Goal: Task Accomplishment & Management: Manage account settings

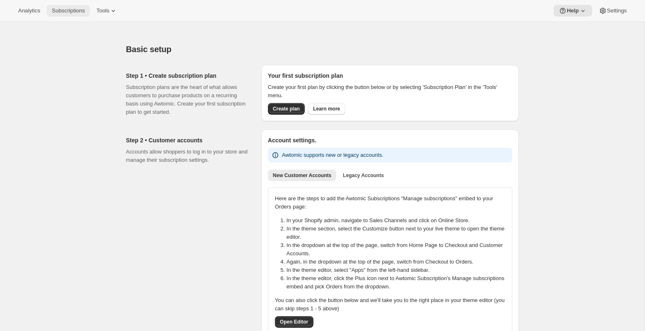
click at [70, 8] on span "Subscriptions" at bounding box center [68, 10] width 33 height 7
click at [109, 12] on span "Tools" at bounding box center [102, 10] width 13 height 7
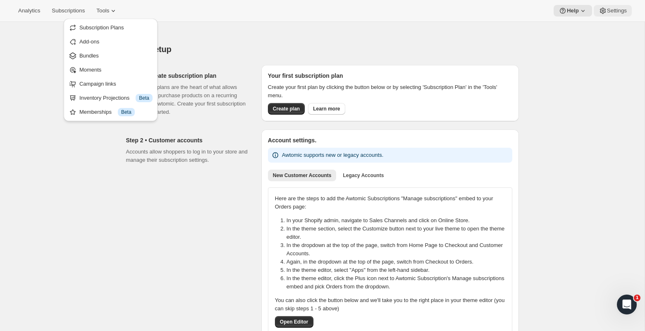
click at [615, 7] on span "Settings" at bounding box center [617, 10] width 20 height 7
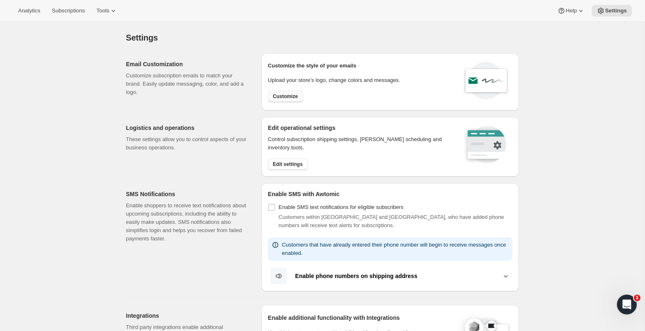
click at [287, 96] on span "Customize" at bounding box center [285, 96] width 25 height 7
select select "subscriptionMessage"
select select "5"
select select "15"
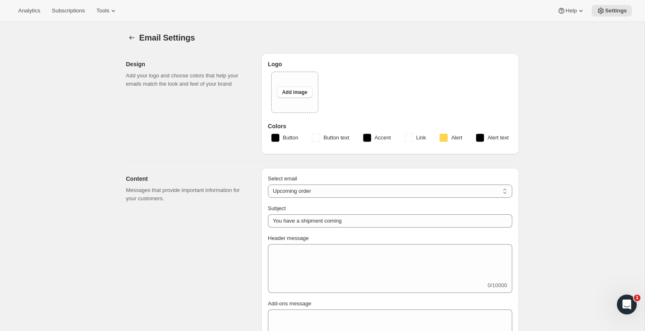
type input "Your next subscription order is processing soon 🎉"
type textarea "This is your recurring order charge reminder for your subscription at Partners …"
type input "Partners Coffee"
checkbox input "false"
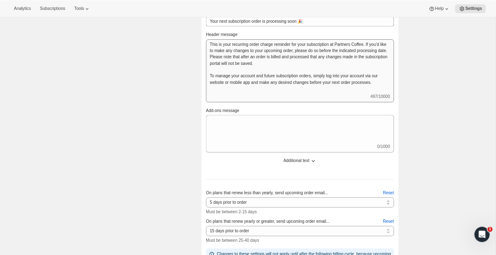
scroll to position [0, 0]
select select "failedPaymentMessage"
type input "Action needed to process your next subscription order 🚨"
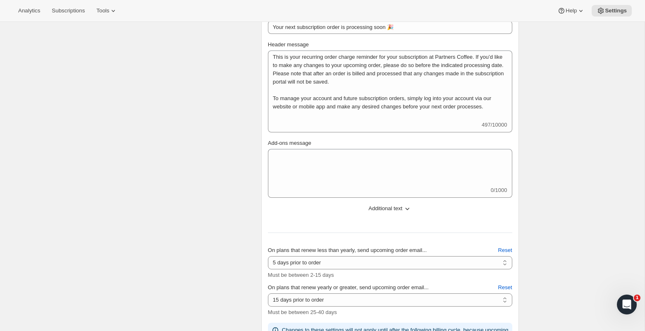
type textarea "Uh oh! It looks like the payment method for your recurring Partners Coffee subs…"
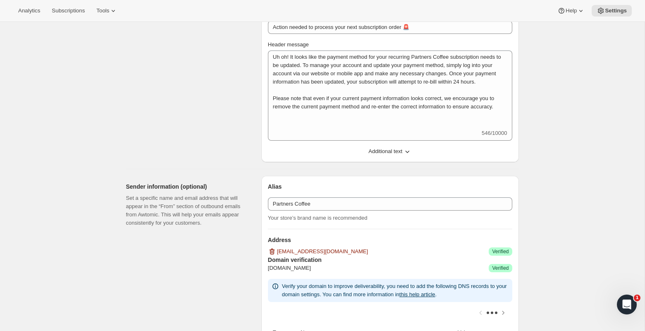
select select "delayedMessage"
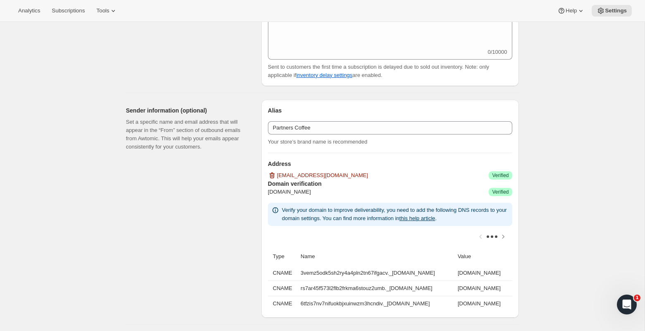
select select "subscriptionUpdatedMessage"
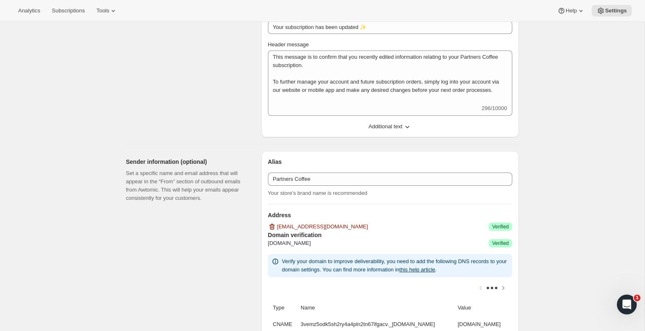
select select "delayedMessage"
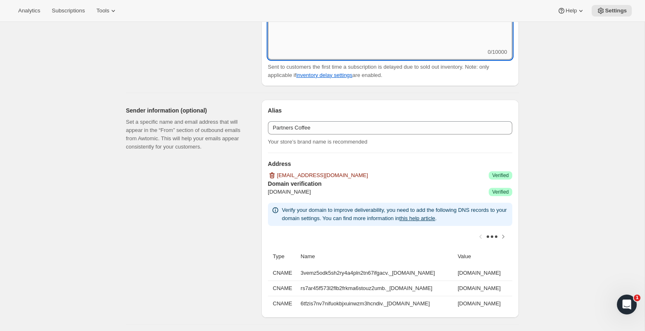
click at [364, 48] on textarea "Delayed subscription message (optional)" at bounding box center [390, 29] width 244 height 37
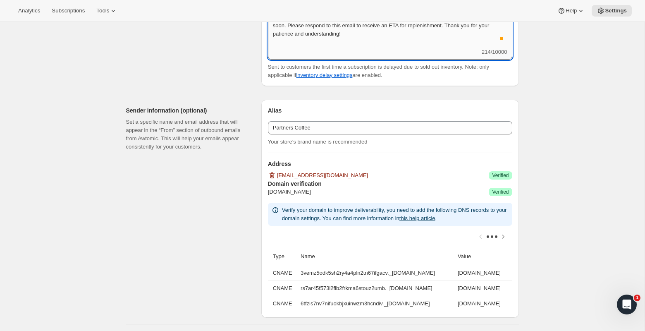
click at [364, 48] on textarea "Hello! We're currently out of stock on your subscription order's inventory. We …" at bounding box center [390, 29] width 244 height 37
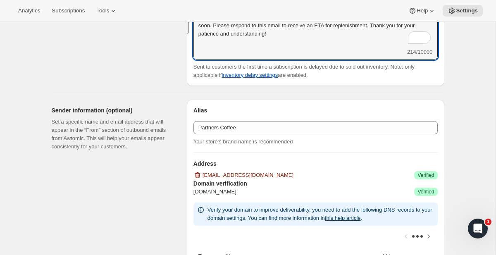
paste textarea "i there, We wanted to let you know that one of the coffees in your subscription…"
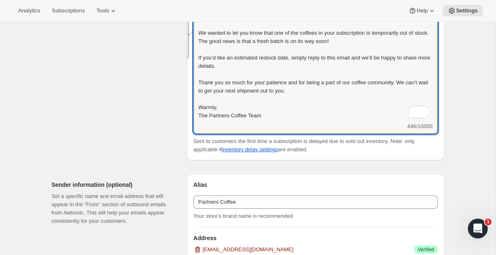
scroll to position [1, 0]
type textarea "Hi there, We wanted to let you know that one of the coffees in your subscriptio…"
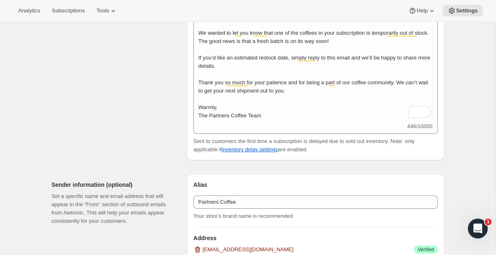
select select "subscriptionUpdatedMessage"
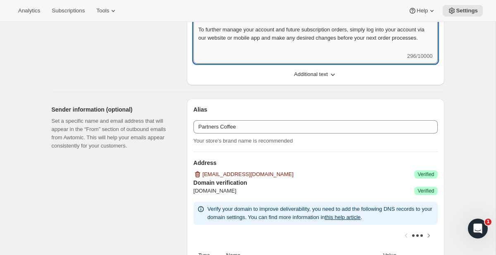
click at [270, 52] on textarea "This message is to confirm that you recently edited information relating to you…" at bounding box center [315, 25] width 244 height 54
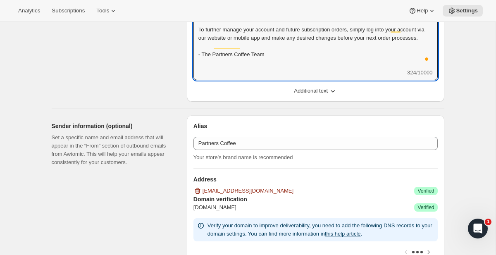
type textarea "This message is to confirm that you recently edited information relating to you…"
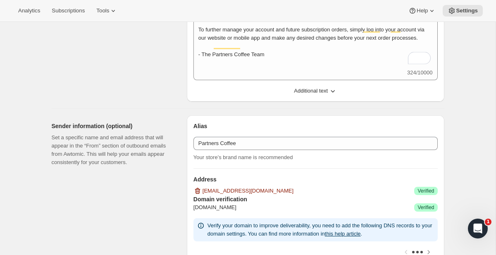
select select "pausedMessage"
type input "Your subscription has been paused ⏸️"
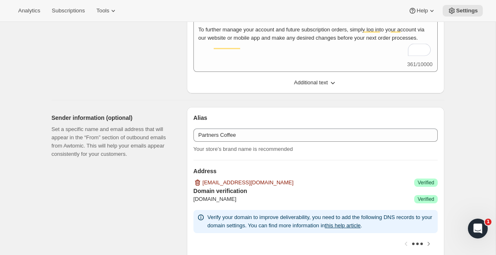
scroll to position [0, 0]
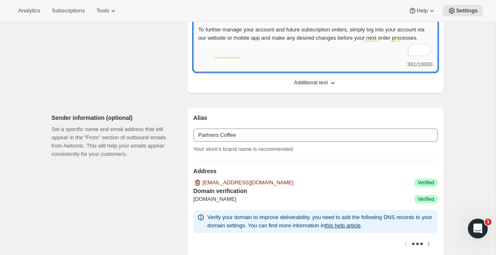
click at [255, 60] on textarea "This message is to confirm that you have successfully paused your Partners Coff…" at bounding box center [315, 29] width 244 height 62
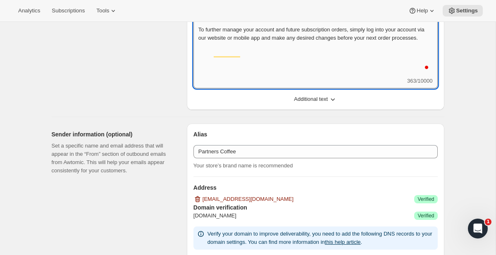
scroll to position [1, 0]
type textarea "This message is to confirm that you have successfully paused your Partners Coff…"
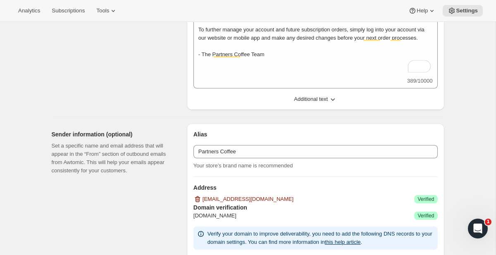
select select "cancelledMessage"
type input "Your subscription has been canceled 😢"
type textarea "Your subscription with Partners [PERSON_NAME] has been canceled and you are no …"
type textarea "If you have questions at any time or would like to share additional feedback, p…"
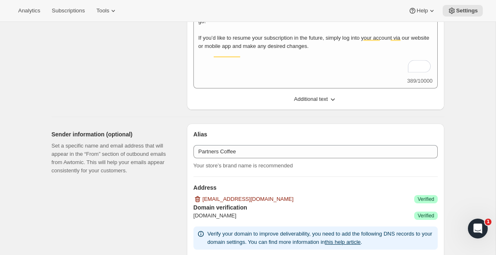
scroll to position [0, 0]
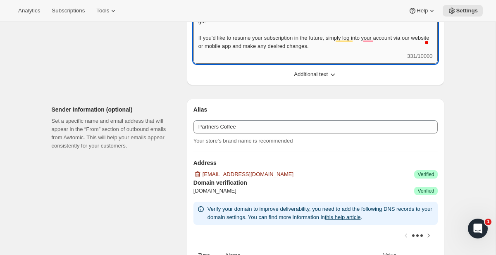
click at [361, 52] on textarea "Your subscription with Partners [PERSON_NAME] has been canceled and you are no …" at bounding box center [315, 25] width 244 height 54
click at [325, 81] on button "Additional text" at bounding box center [316, 74] width 254 height 13
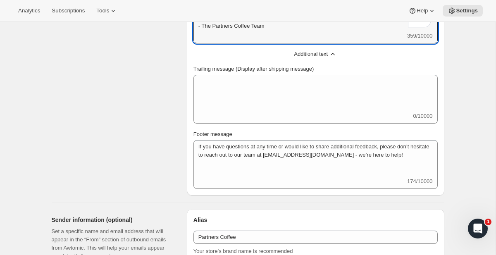
type textarea "Your subscription with Partners [PERSON_NAME] has been canceled, and you are no…"
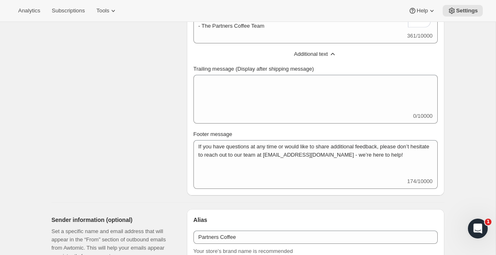
select select "reactivatedMessage"
type input "Your subscription has been reactivated 😊"
type textarea "Welcome back! We're excited to resume your subscription. You will receive a sep…"
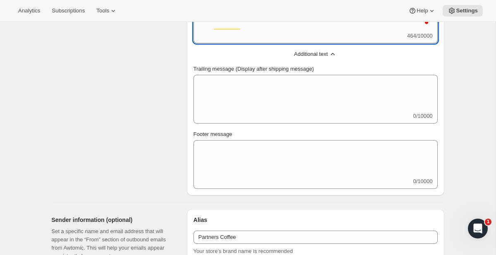
type textarea "Welcome back! We're excited to resume your subscription. You will receive a sep…"
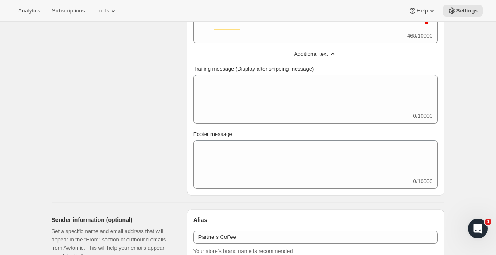
select select "giftedMessage"
type input "You have been gifted a subscription"
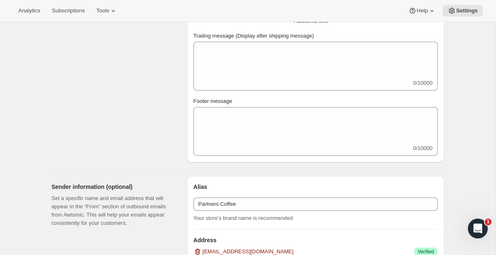
select select "welcomeMessage"
type input "Welcome to your Partners Coffee subscription ☕"
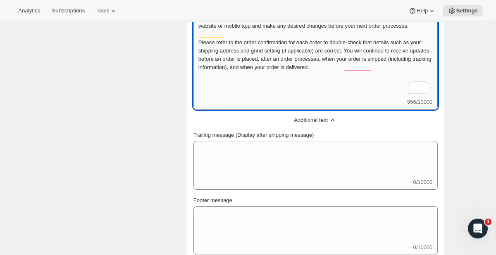
click at [291, 98] on textarea "Thank you for subscribing - we’re so glad to have you here. Your Partners Coffe…" at bounding box center [315, 30] width 244 height 136
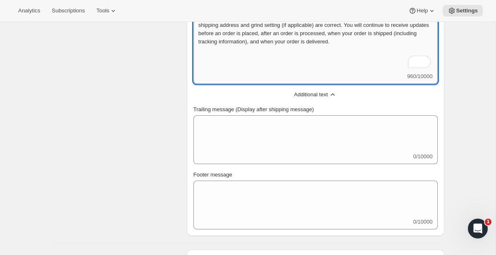
click at [370, 72] on textarea "Thank you for subscribing - we’re so glad to have you here. Your Partners Coffe…" at bounding box center [315, 4] width 244 height 136
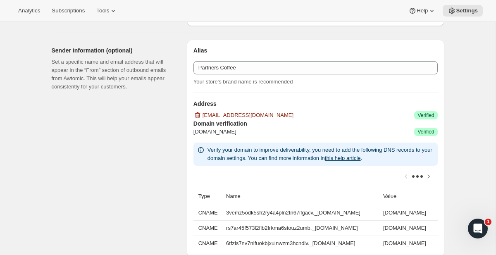
type textarea "Thank you for subscribing - we’re so glad to have you here. Your Partners Coffe…"
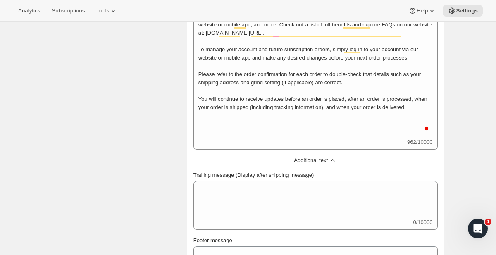
select select "subscriptionMessage"
type input "Your next subscription order is processing soon 🎉"
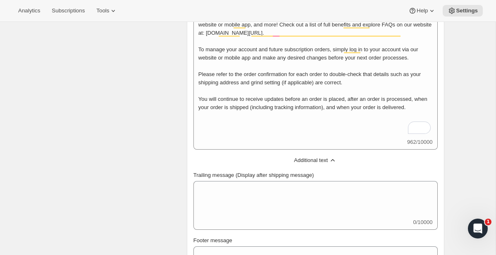
type textarea "This is your recurring order charge reminder for your subscription at Partners …"
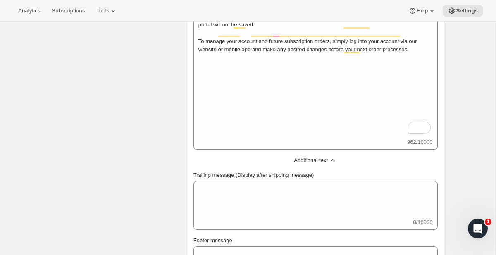
select select "5"
select select "15"
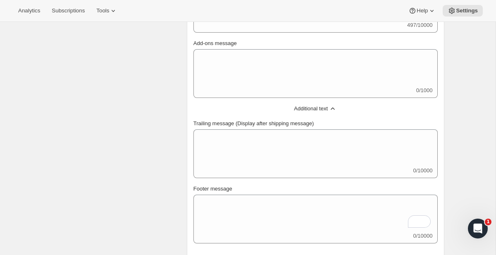
scroll to position [597, 0]
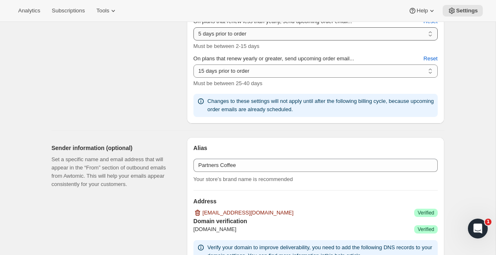
click at [265, 41] on select "2 days prior to order 3 days prior to order 4 days prior to order 5 days prior …" at bounding box center [315, 33] width 244 height 13
select select "3"
click at [193, 41] on select "2 days prior to order 3 days prior to order 4 days prior to order 5 days prior …" at bounding box center [315, 33] width 244 height 13
click at [279, 117] on div "On plans that renew less than yearly, send upcoming order email... 2 days prior…" at bounding box center [315, 53] width 244 height 126
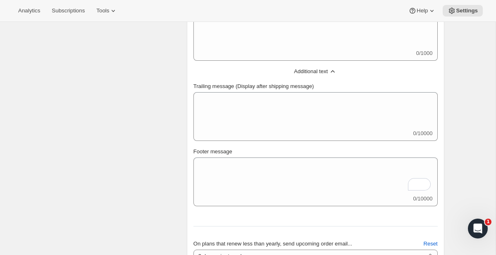
scroll to position [306, 0]
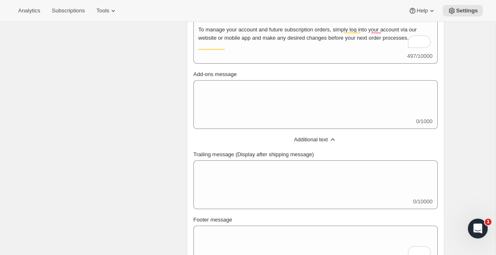
select select "pausedMessage"
type input "Your subscription has been paused ⏸️"
type textarea "This message is to confirm that you have successfully paused your Partners Coff…"
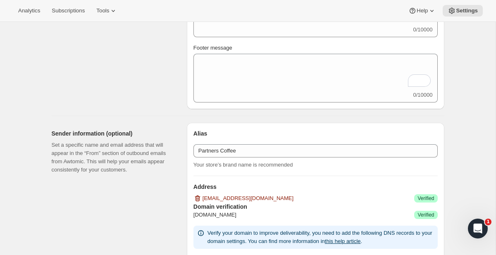
scroll to position [285, 0]
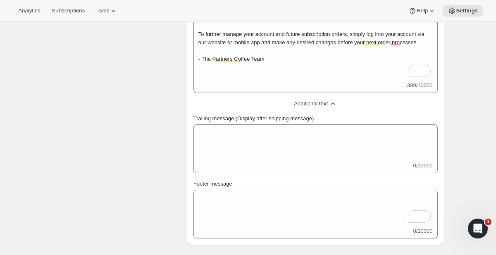
select select "subscriptionUpdatedMessage"
type input "Your subscription has been updated ✨"
type textarea "This message is to confirm that you recently edited information relating to you…"
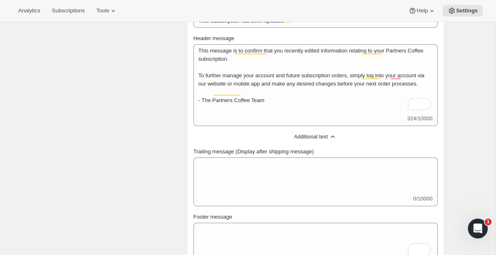
scroll to position [308, 0]
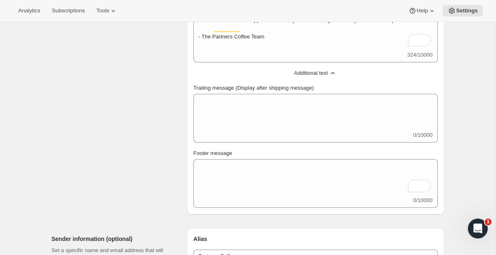
click at [239, 68] on div "Select email New subscription Upcoming order Failed payment Delayed subscriptio…" at bounding box center [315, 59] width 244 height 297
select select "delayedMessage"
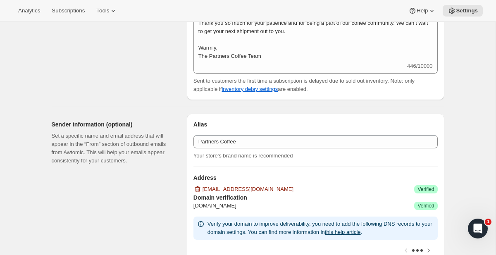
scroll to position [247, 0]
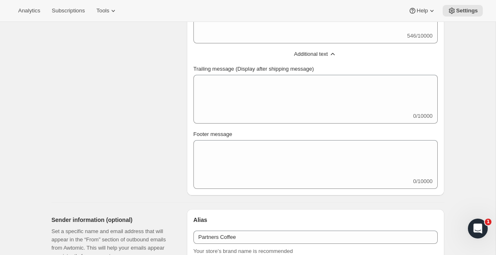
scroll to position [298, 0]
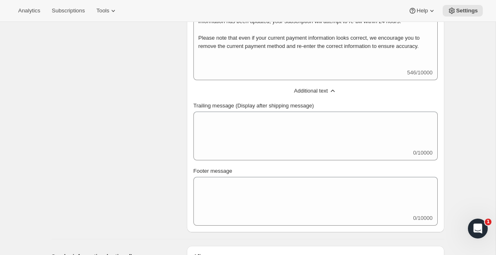
select select "pausedMessage"
type input "Your subscription has been paused ⏸️"
type textarea "This message is to confirm that you have successfully paused your Partners Coff…"
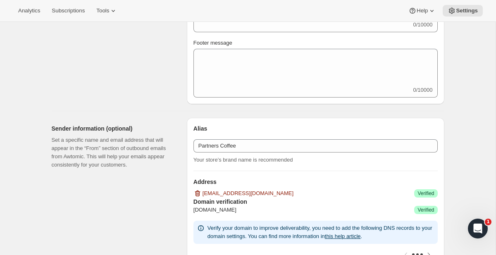
scroll to position [301, 0]
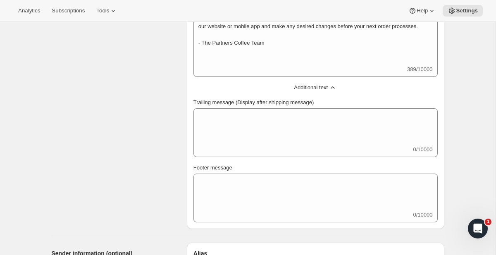
select select "cancelledMessage"
type input "Your subscription has been canceled 😢"
type textarea "Your subscription with Partners [PERSON_NAME] has been canceled, and you are no…"
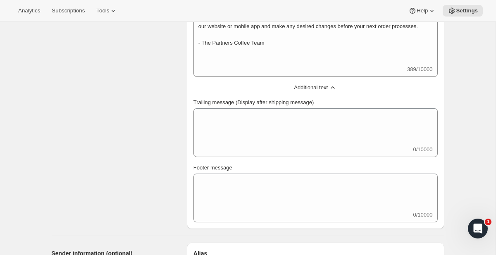
type textarea "If you have questions at any time or would like to share additional feedback, p…"
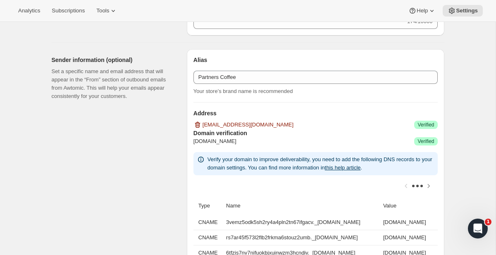
scroll to position [513, 0]
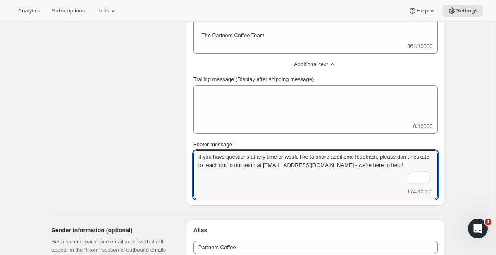
scroll to position [281, 0]
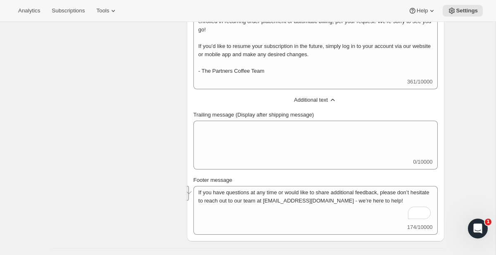
select select "welcomeMessage"
type input "Welcome to your Partners Coffee subscription ☕"
type textarea "Thank you for subscribing - we’re so glad to have you here. Your Partners Coffe…"
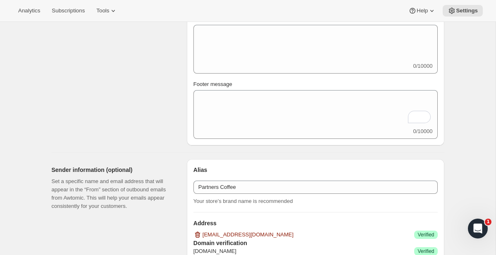
scroll to position [471, 0]
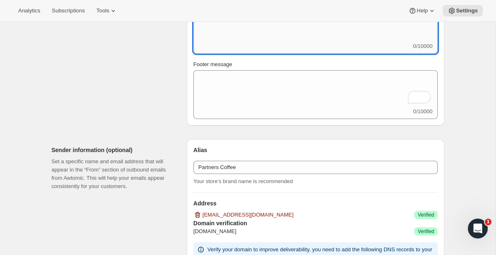
click at [267, 42] on textarea "Trailing message (Display after shipping message)" at bounding box center [315, 23] width 244 height 37
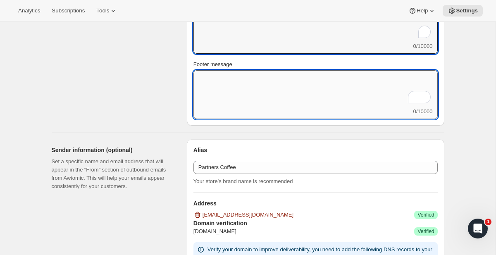
click at [267, 107] on textarea "Footer message" at bounding box center [315, 88] width 244 height 37
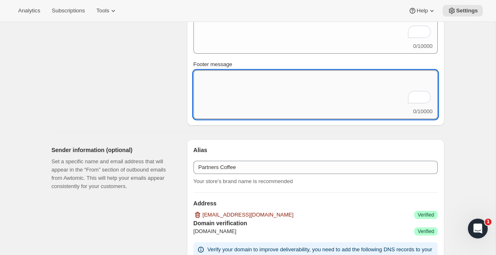
paste textarea "If you have questions at any time or would like to share additional feedback, p…"
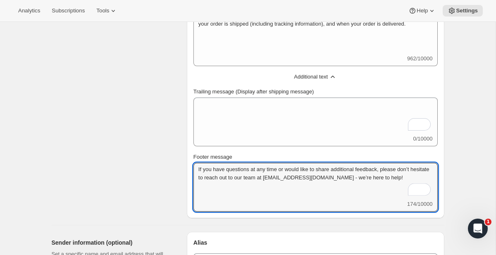
scroll to position [355, 0]
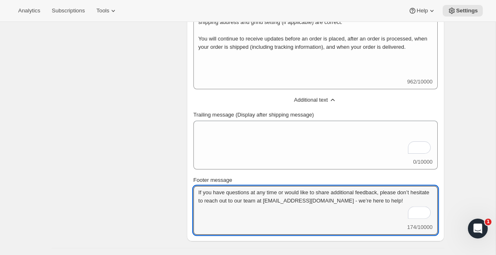
type textarea "If you have questions at any time or would like to share additional feedback, p…"
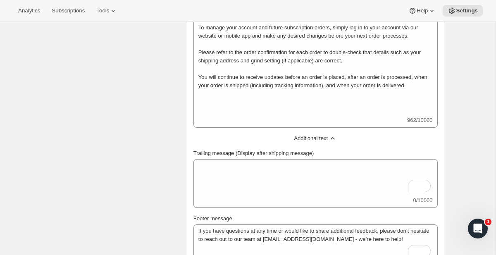
scroll to position [311, 0]
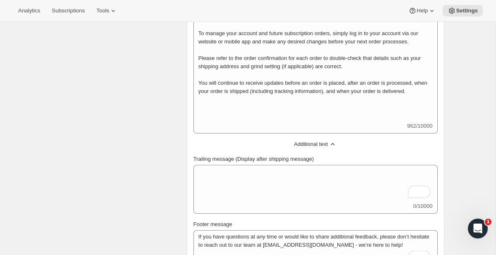
select select "subscriptionMessage"
type input "Your next subscription order is processing soon 🎉"
type textarea "This is your recurring order charge reminder for your subscription at Partners …"
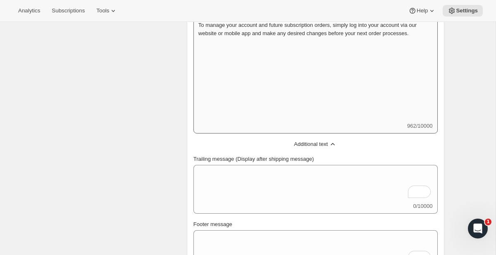
select select "3"
select select "15"
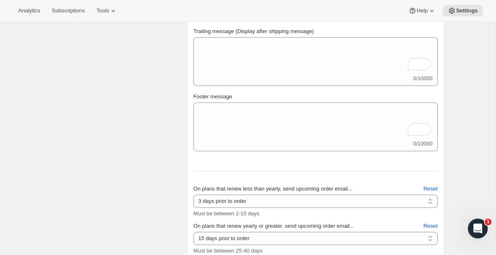
scroll to position [461, 0]
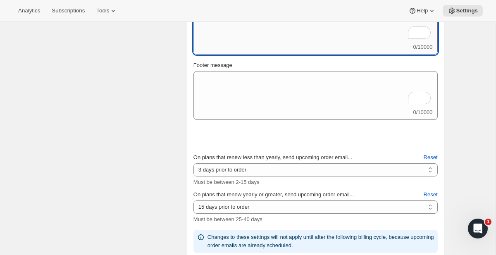
click at [271, 43] on textarea "Trailing message (Display after shipping message)" at bounding box center [315, 24] width 244 height 37
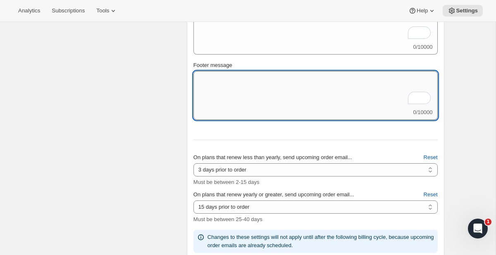
click at [265, 108] on textarea "Footer message" at bounding box center [315, 89] width 244 height 37
paste textarea "If you have questions at any time or would like to share additional feedback, p…"
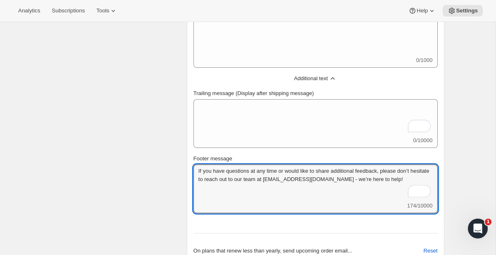
scroll to position [313, 0]
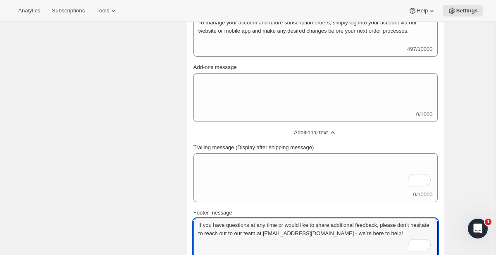
type textarea "If you have questions at any time or would like to share additional feedback, p…"
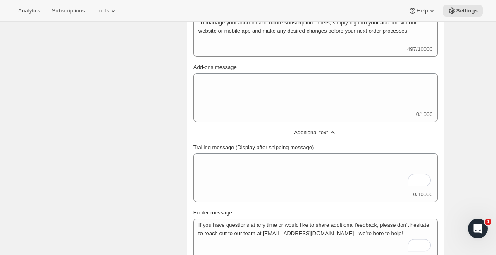
select select "failedPaymentMessage"
type input "Action needed to process your next subscription order 🚨"
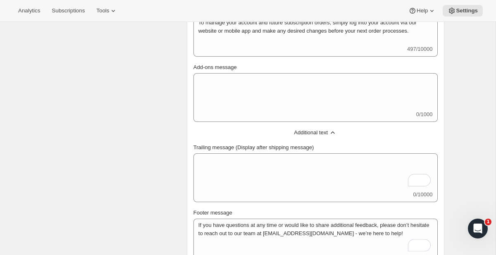
type textarea "Uh oh! It looks like the payment method for your recurring Partners Coffee subs…"
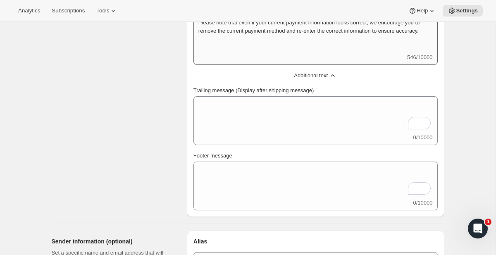
scroll to position [464, 0]
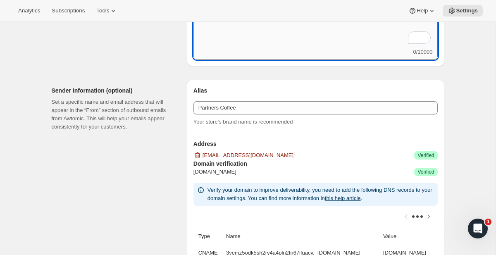
click at [256, 48] on textarea "Footer message" at bounding box center [315, 29] width 244 height 37
paste textarea "If you have questions at any time or would like to share additional feedback, p…"
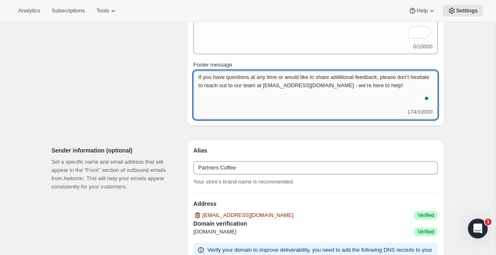
scroll to position [330, 0]
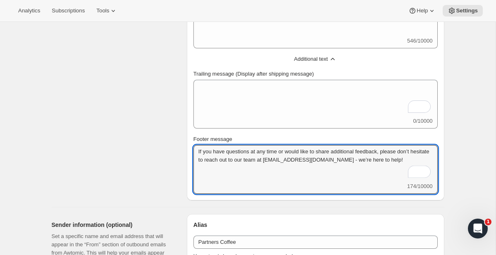
type textarea "If you have questions at any time or would like to share additional feedback, p…"
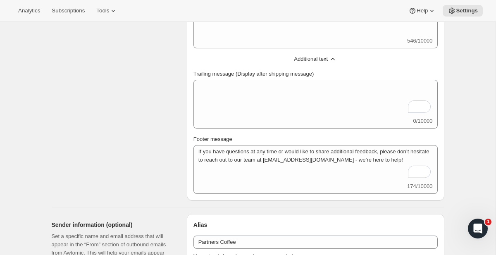
select select "delayedMessage"
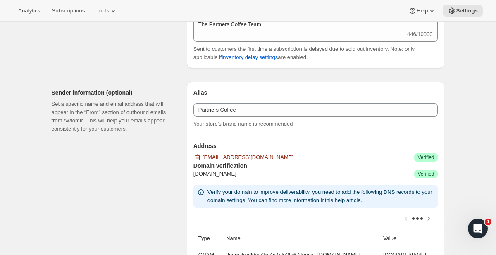
scroll to position [1, 0]
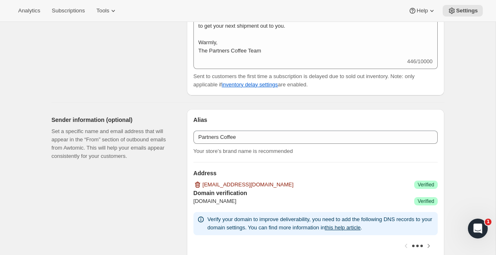
select select "subscriptionUpdatedMessage"
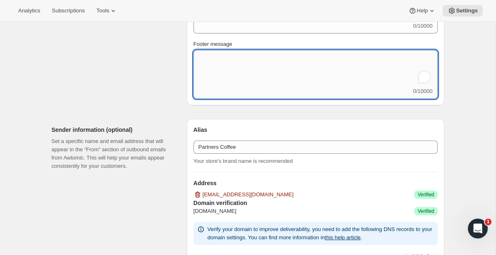
click at [276, 87] on textarea "Footer message" at bounding box center [315, 68] width 244 height 37
paste textarea "If you have questions at any time or would like to share additional feedback, p…"
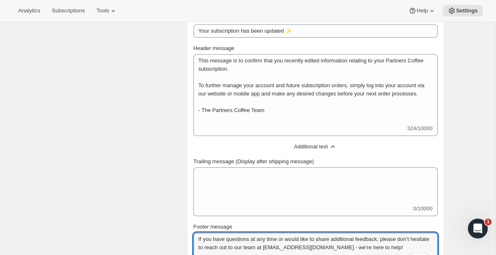
type textarea "If you have questions at any time or would like to share additional feedback, p…"
click at [264, 8] on select "New subscription Upcoming order Failed payment Delayed subscription (inventory …" at bounding box center [315, 1] width 244 height 13
select select "pausedMessage"
click at [193, 8] on select "New subscription Upcoming order Failed payment Delayed subscription (inventory …" at bounding box center [315, 1] width 244 height 13
type input "Your subscription has been paused ⏸️"
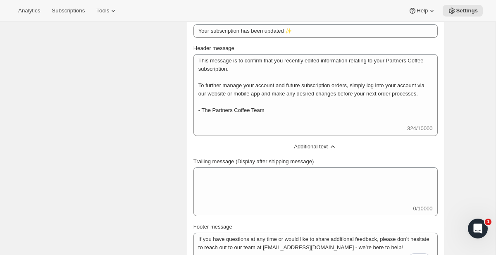
type textarea "This message is to confirm that you have successfully paused your Partners Coff…"
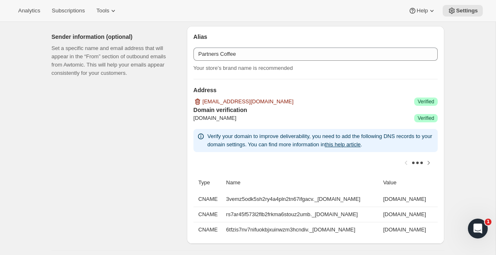
paste textarea "If you have questions at any time or would like to share additional feedback, p…"
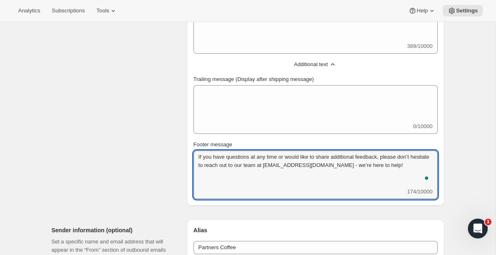
type textarea "If you have questions at any time or would like to share additional feedback, p…"
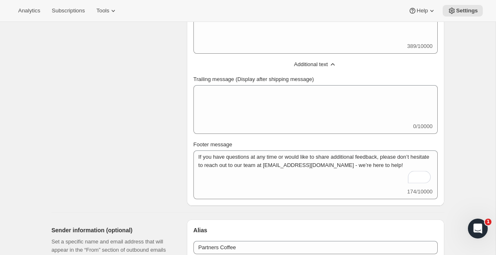
select select "cancelledMessage"
type input "Your subscription has been canceled 😢"
type textarea "Your subscription with Partners [PERSON_NAME] has been canceled, and you are no…"
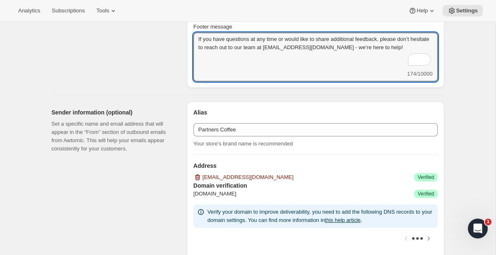
click at [286, 70] on textarea "If you have questions at any time or would like to share additional feedback, p…" at bounding box center [315, 51] width 244 height 37
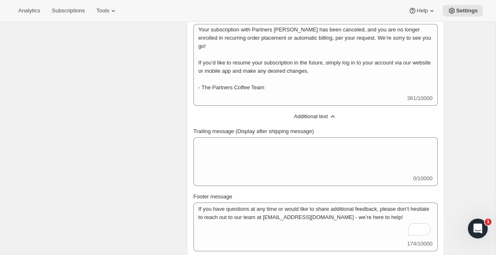
select select "reactivatedMessage"
type input "Your subscription has been reactivated 😊"
type textarea "Welcome back! We're excited to resume your subscription. You will receive a sep…"
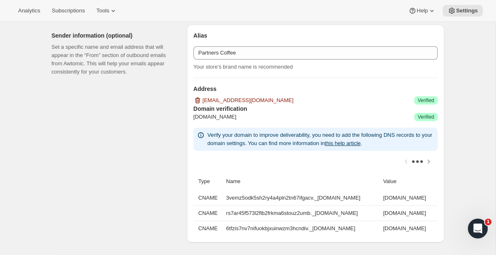
paste textarea "If you have questions at any time or would like to share additional feedback, p…"
type textarea "If you have questions at any time or would like to share additional feedback, p…"
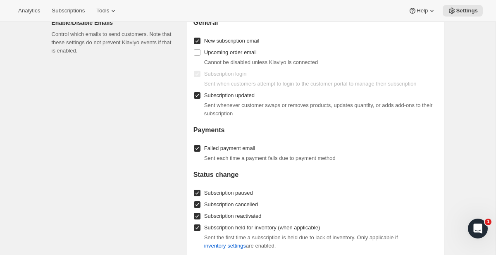
type input "[PERSON_NAME][EMAIL_ADDRESS][DOMAIN_NAME]"
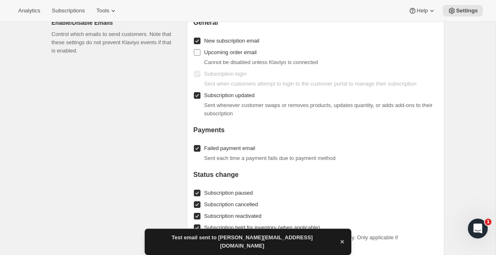
click at [199, 56] on input "Upcoming order email" at bounding box center [197, 52] width 7 height 7
checkbox input "true"
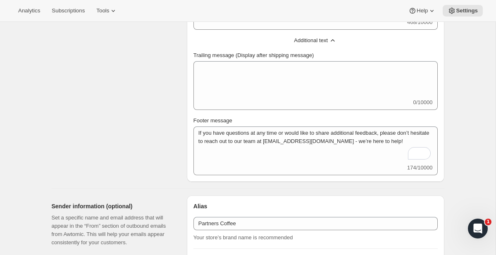
scroll to position [362, 0]
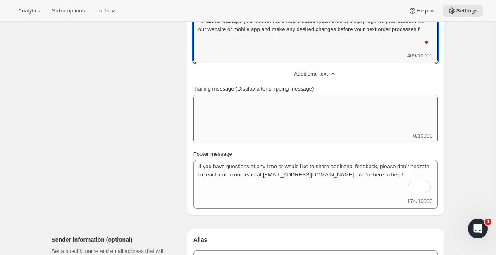
type textarea "Welcome back! We're excited to resume your subscription. You will receive a sep…"
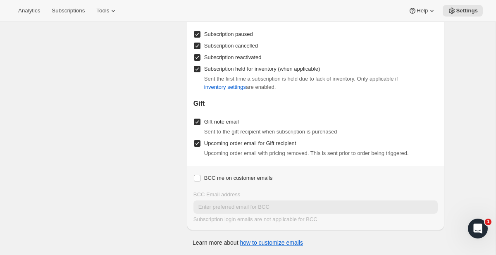
click at [174, 134] on div "Enable/Disable Emails Control which emails to send customers. Note that these s…" at bounding box center [116, 41] width 129 height 377
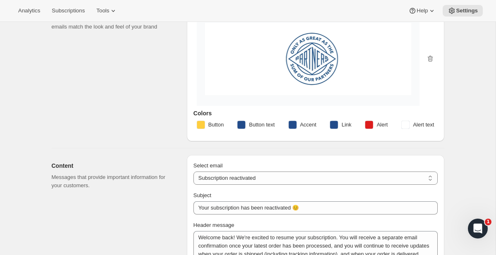
scroll to position [234, 0]
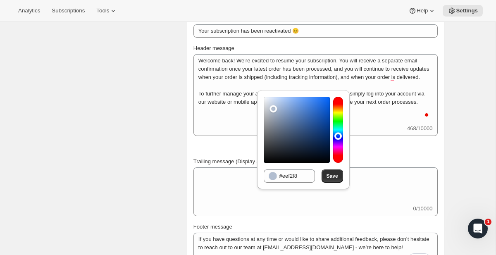
type input "#ffffff"
drag, startPoint x: 276, startPoint y: 115, endPoint x: 258, endPoint y: 91, distance: 30.3
click at [258, 91] on div "Hexadecimal value #ffffff Save" at bounding box center [303, 139] width 93 height 99
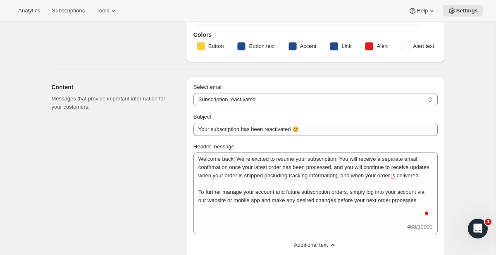
scroll to position [135, 0]
click at [291, 53] on button "Accent" at bounding box center [303, 46] width 38 height 13
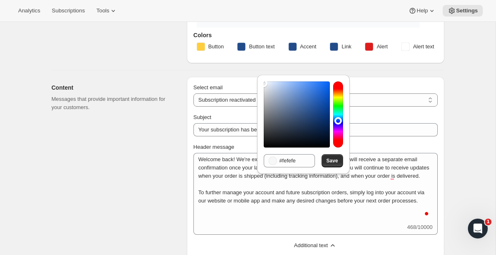
type input "#ffffff"
drag, startPoint x: 287, startPoint y: 123, endPoint x: 262, endPoint y: 80, distance: 49.3
click at [262, 80] on div "Hexadecimal value #ffffff Save" at bounding box center [303, 124] width 93 height 99
click at [330, 162] on span "Save" at bounding box center [333, 161] width 12 height 7
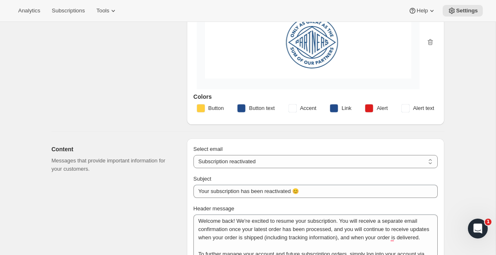
scroll to position [0, 0]
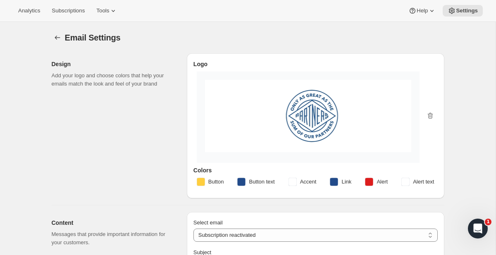
click at [354, 152] on img at bounding box center [308, 116] width 206 height 72
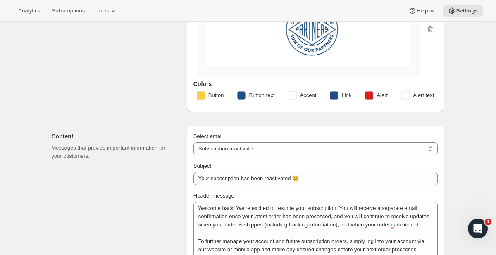
click at [351, 66] on img at bounding box center [308, 29] width 206 height 72
click at [433, 33] on icon "button" at bounding box center [430, 29] width 8 height 8
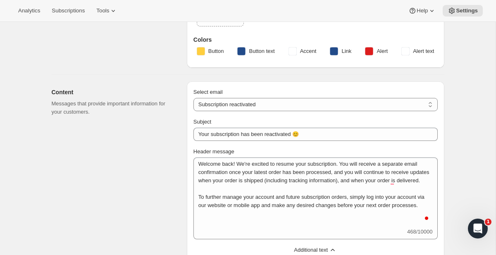
scroll to position [0, 0]
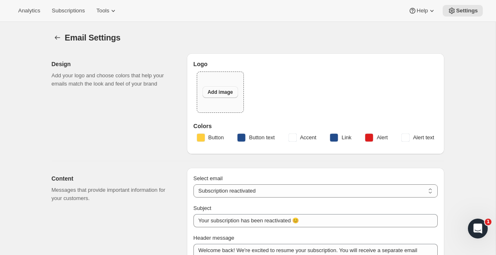
click at [222, 93] on span "Add image" at bounding box center [220, 92] width 25 height 7
type input "C:\fakepath\Untitled design (11).jpg"
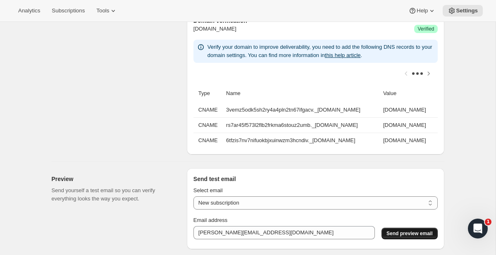
scroll to position [642, 0]
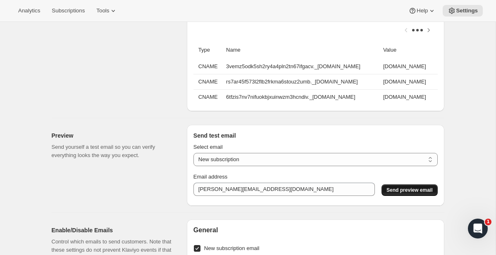
click at [407, 186] on button "Send preview email" at bounding box center [410, 190] width 56 height 12
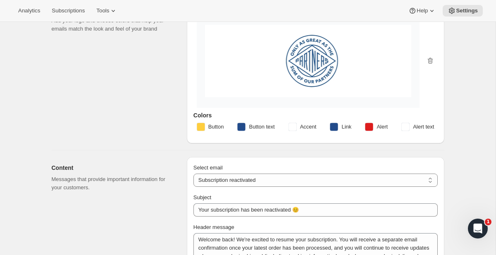
scroll to position [60, 0]
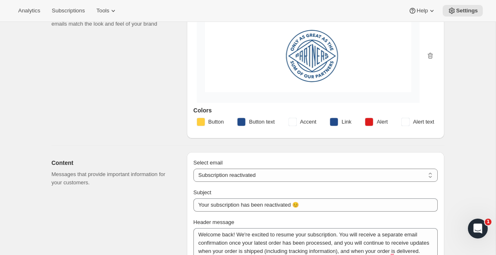
click at [294, 119] on rect "button" at bounding box center [293, 122] width 8 height 8
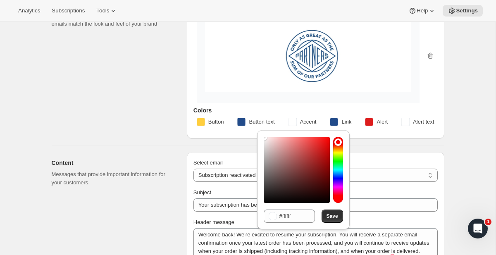
click at [202, 124] on rect "button" at bounding box center [201, 122] width 8 height 8
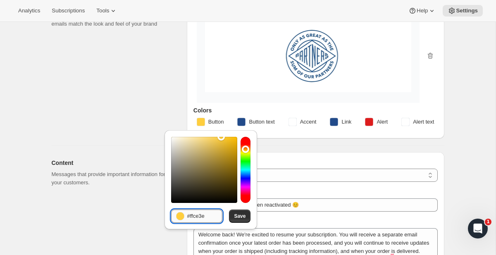
click at [194, 217] on input "#ffce3e" at bounding box center [205, 216] width 36 height 13
click at [291, 123] on rect "button" at bounding box center [293, 122] width 8 height 8
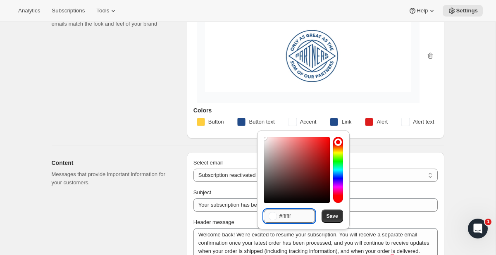
click at [289, 212] on input "#ffffff" at bounding box center [297, 216] width 36 height 13
paste input "ce3e"
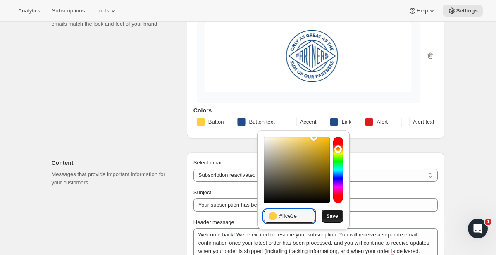
type input "#ffce3e"
click at [330, 216] on span "Save" at bounding box center [333, 216] width 12 height 7
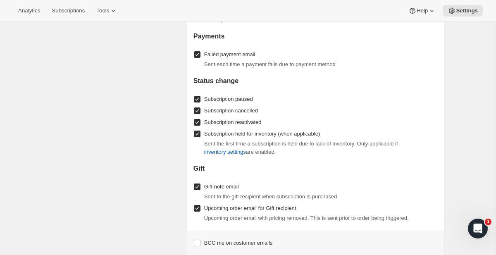
scroll to position [748, 0]
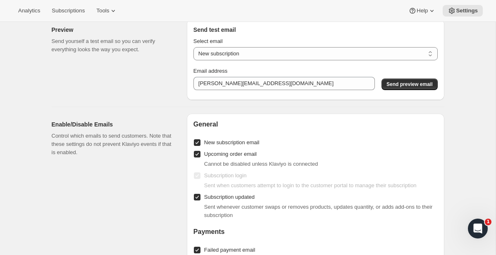
click at [403, 90] on div "Select email New subscription Upcoming order Payment failure Delayed subscripti…" at bounding box center [315, 64] width 244 height 60
click at [400, 82] on span "Send preview email" at bounding box center [410, 84] width 46 height 7
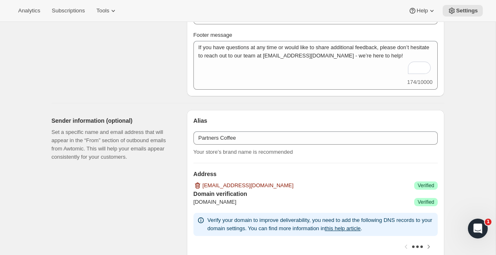
scroll to position [0, 0]
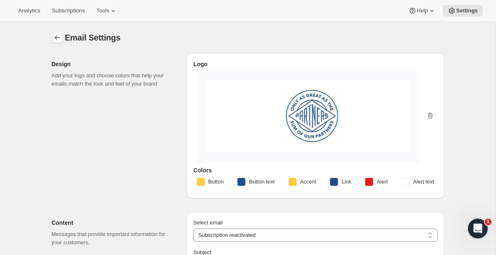
click at [60, 38] on icon "Settings" at bounding box center [57, 37] width 8 height 8
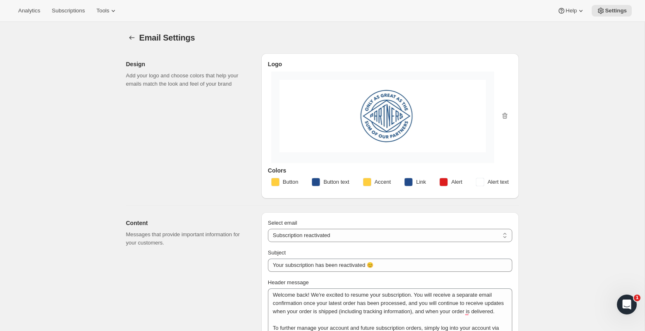
click at [132, 38] on icon "Settings" at bounding box center [132, 37] width 8 height 8
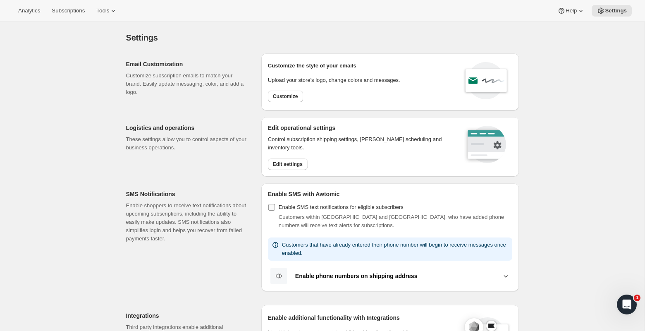
click at [270, 203] on span at bounding box center [271, 206] width 7 height 7
click at [270, 204] on input "Enable SMS text notifications for eligible subscribers" at bounding box center [271, 207] width 7 height 7
checkbox input "true"
select select "22:00"
select select "09:00"
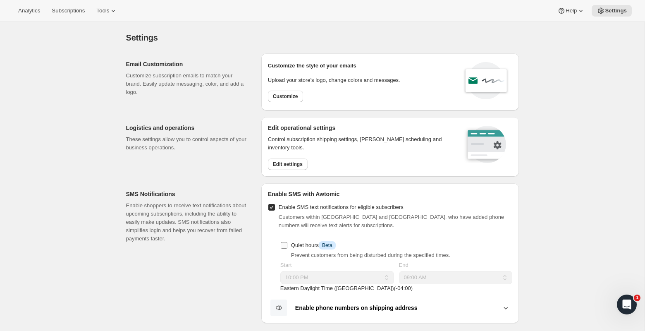
click at [284, 241] on span at bounding box center [283, 244] width 7 height 7
click at [284, 242] on input "Quiet hours Info Beta" at bounding box center [284, 245] width 7 height 7
checkbox input "true"
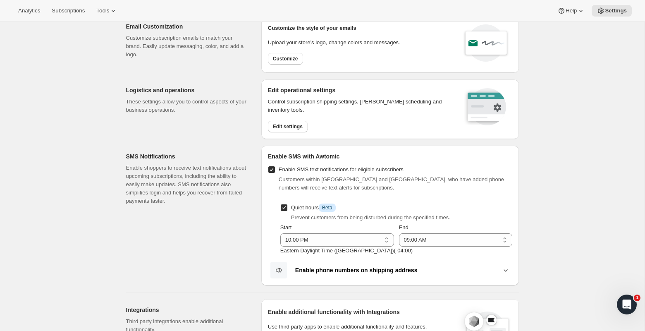
scroll to position [81, 0]
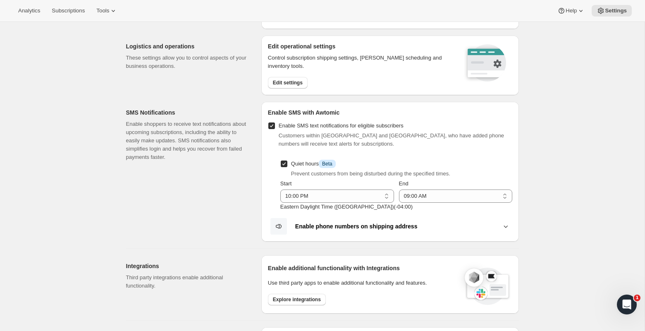
click at [337, 225] on b "Enable phone numbers on shipping address" at bounding box center [356, 226] width 122 height 7
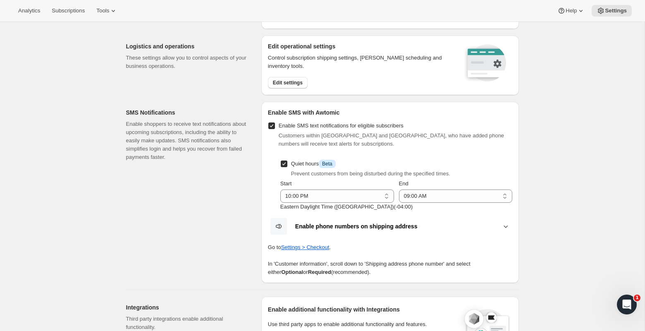
click at [337, 226] on b "Enable phone numbers on shipping address" at bounding box center [356, 226] width 122 height 7
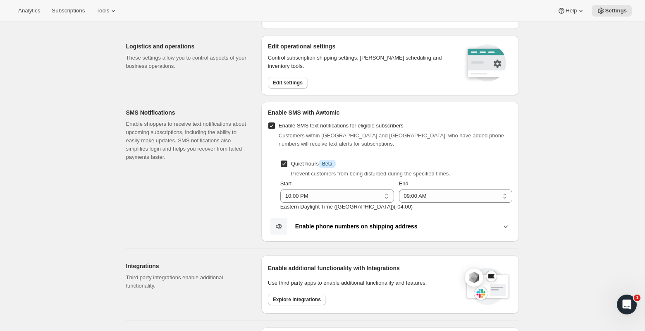
click at [337, 226] on b "Enable phone numbers on shipping address" at bounding box center [356, 226] width 122 height 7
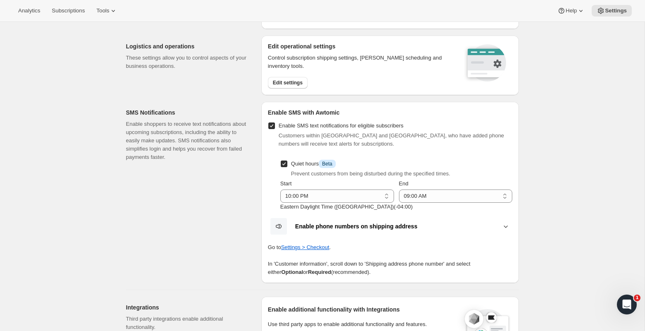
click at [337, 226] on b "Enable phone numbers on shipping address" at bounding box center [356, 226] width 122 height 7
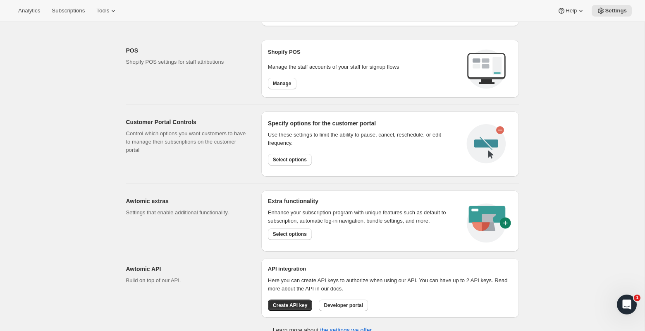
scroll to position [379, 0]
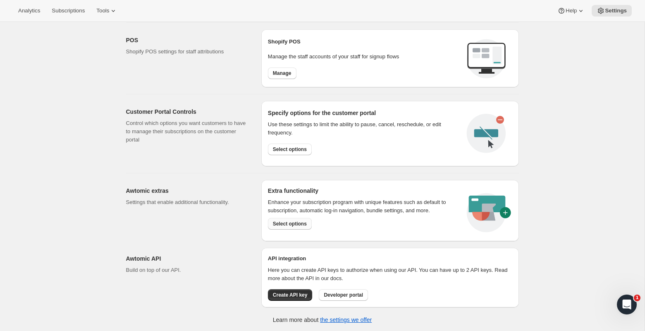
click at [291, 223] on span "Select options" at bounding box center [290, 223] width 34 height 7
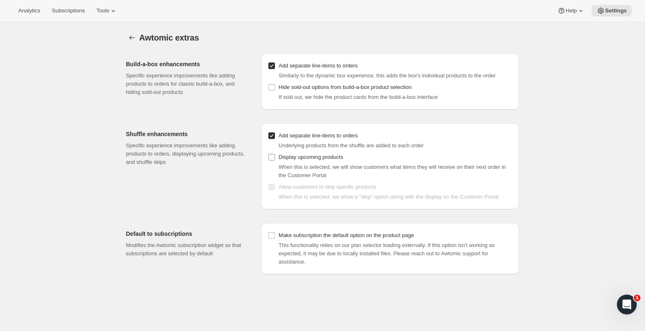
click at [297, 160] on span "Display upcoming products" at bounding box center [311, 157] width 64 height 6
click at [275, 160] on input "Display upcoming products" at bounding box center [271, 157] width 7 height 7
checkbox input "true"
click at [295, 190] on span "Allow customers to skip specific products" at bounding box center [328, 187] width 98 height 6
click at [275, 190] on input "Allow customers to skip specific products" at bounding box center [271, 187] width 7 height 7
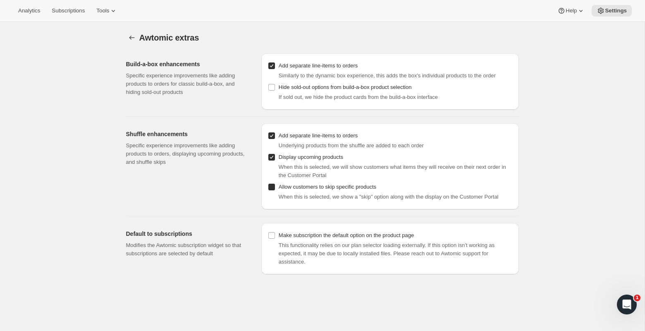
checkbox input "true"
click at [616, 127] on div "Awtomic extras. This page is ready Awtomic extras Build-a-box enhancements Spec…" at bounding box center [322, 187] width 644 height 331
click at [28, 10] on span "Analytics" at bounding box center [29, 10] width 22 height 7
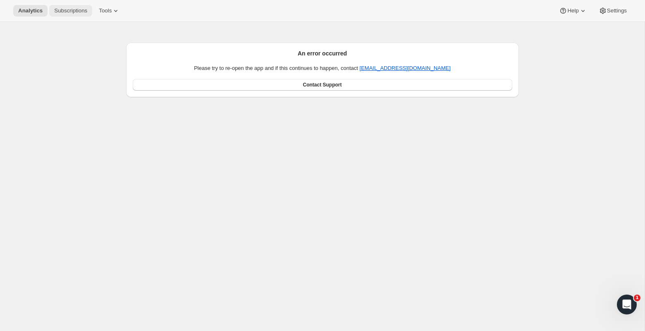
click at [88, 15] on button "Subscriptions" at bounding box center [70, 11] width 43 height 12
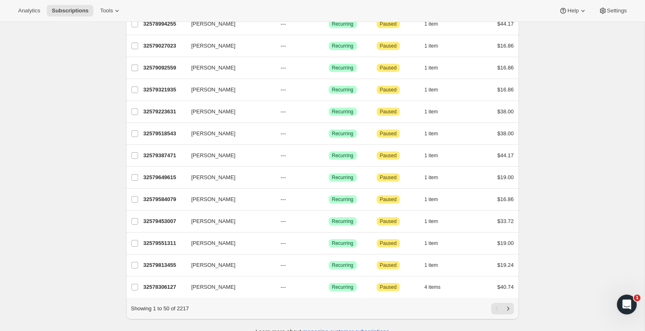
scroll to position [893, 0]
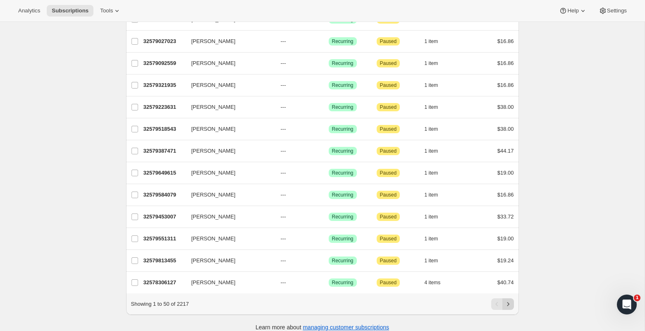
click at [510, 298] on button "Next" at bounding box center [508, 304] width 12 height 12
click at [617, 2] on div "Analytics Subscriptions Tools Help Settings" at bounding box center [322, 11] width 645 height 22
click at [607, 14] on button "Settings" at bounding box center [613, 11] width 38 height 12
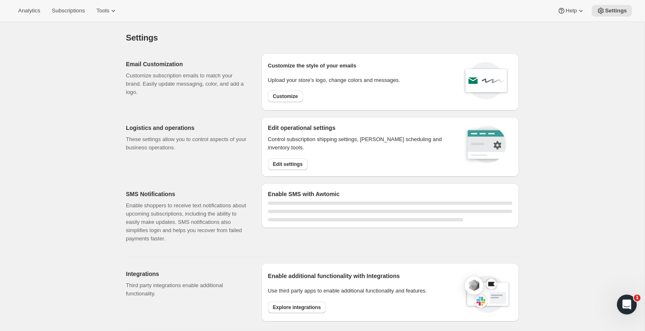
select select "22:00"
select select "09:00"
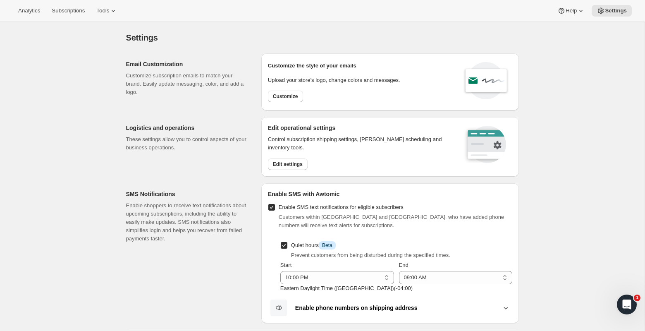
scroll to position [13, 0]
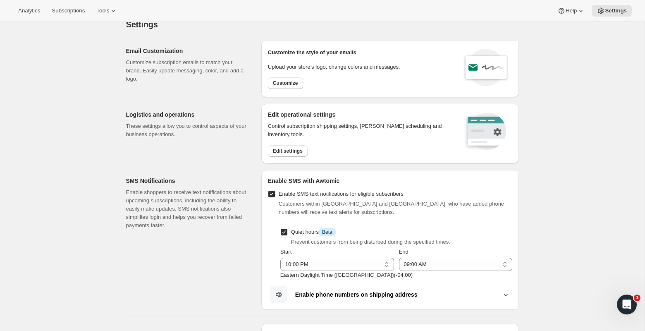
click at [273, 196] on input "Enable SMS text notifications for eligible subscribers" at bounding box center [271, 194] width 7 height 7
checkbox input "false"
